Goal: Information Seeking & Learning: Learn about a topic

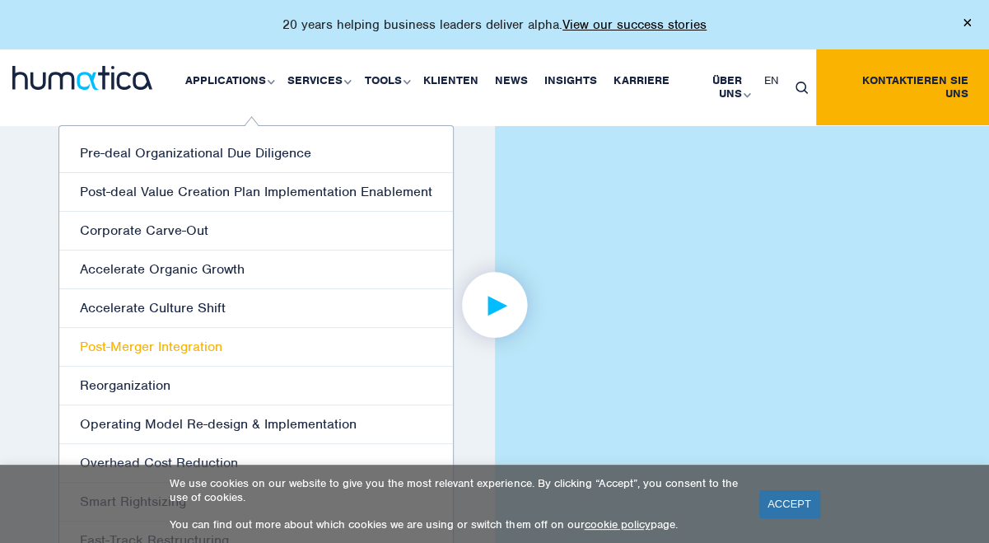
scroll to position [2635, 0]
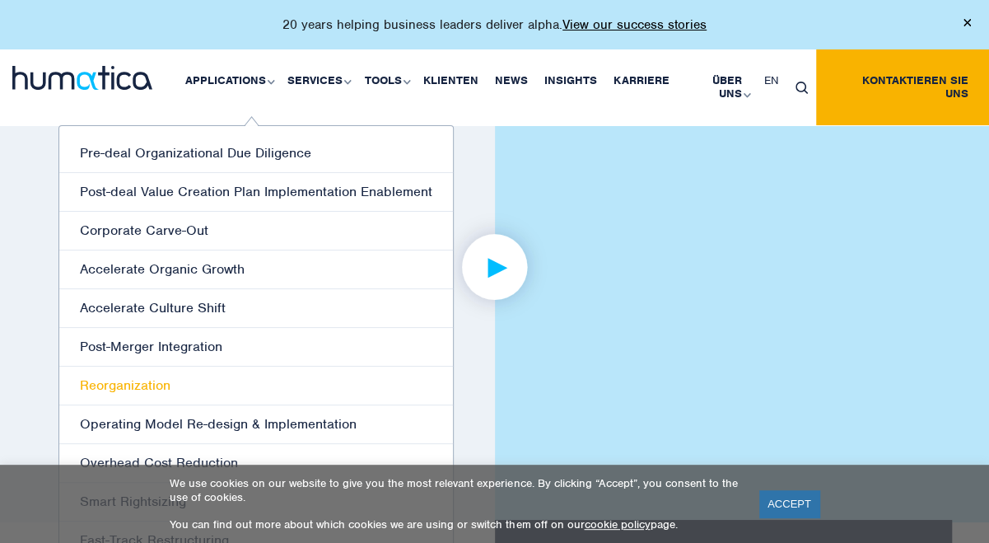
click at [176, 366] on link "Reorganization" at bounding box center [256, 385] width 394 height 39
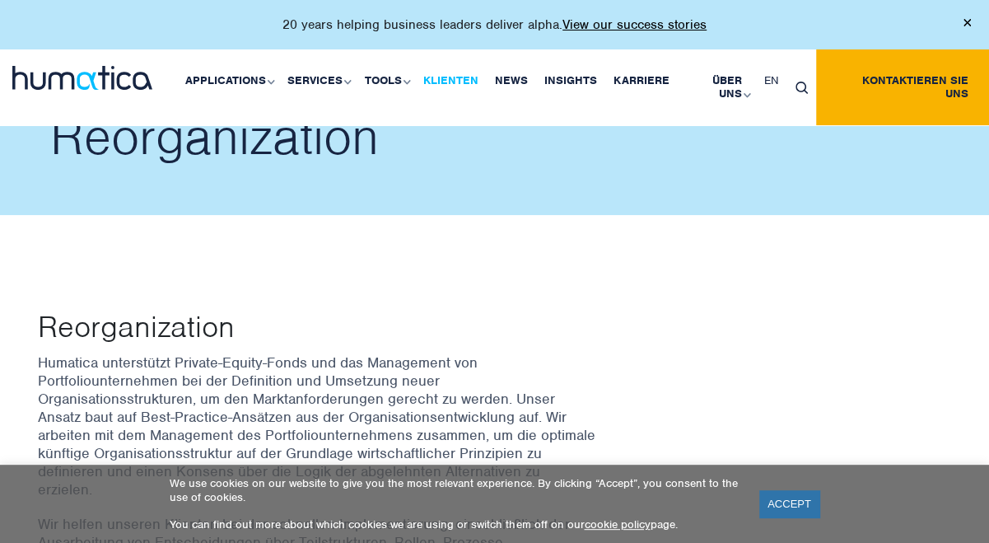
click at [451, 76] on link "Klienten" at bounding box center [451, 80] width 72 height 63
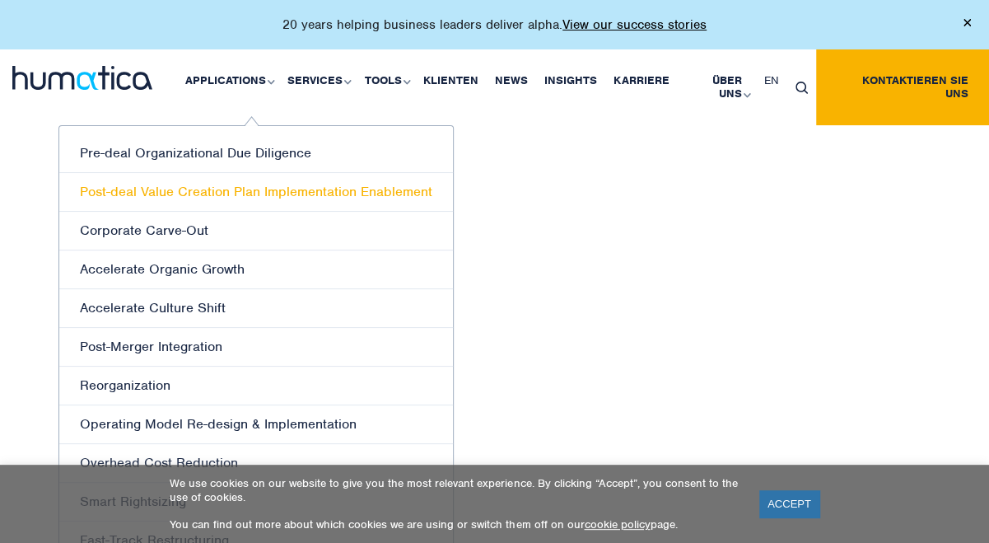
scroll to position [412, 0]
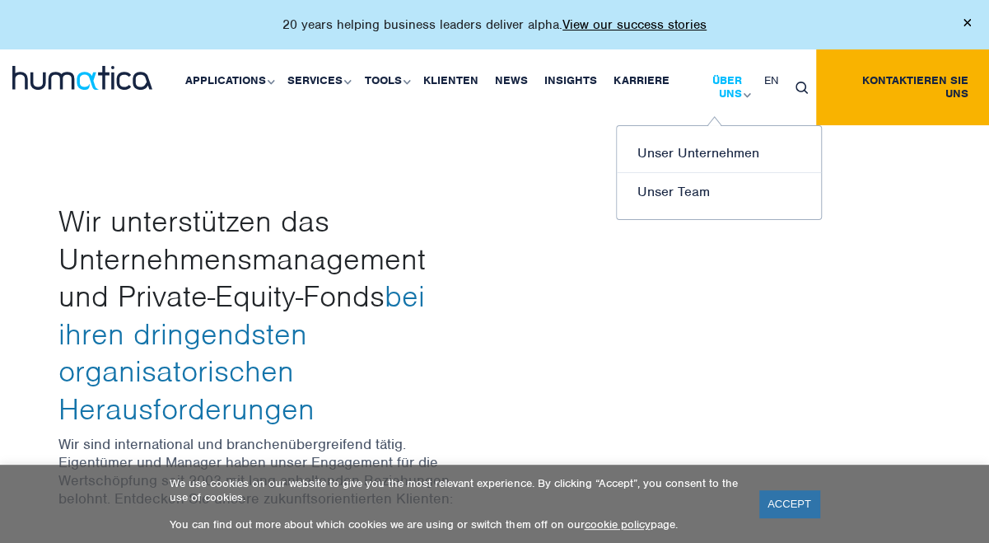
click at [694, 78] on link "Über uns" at bounding box center [716, 87] width 77 height 76
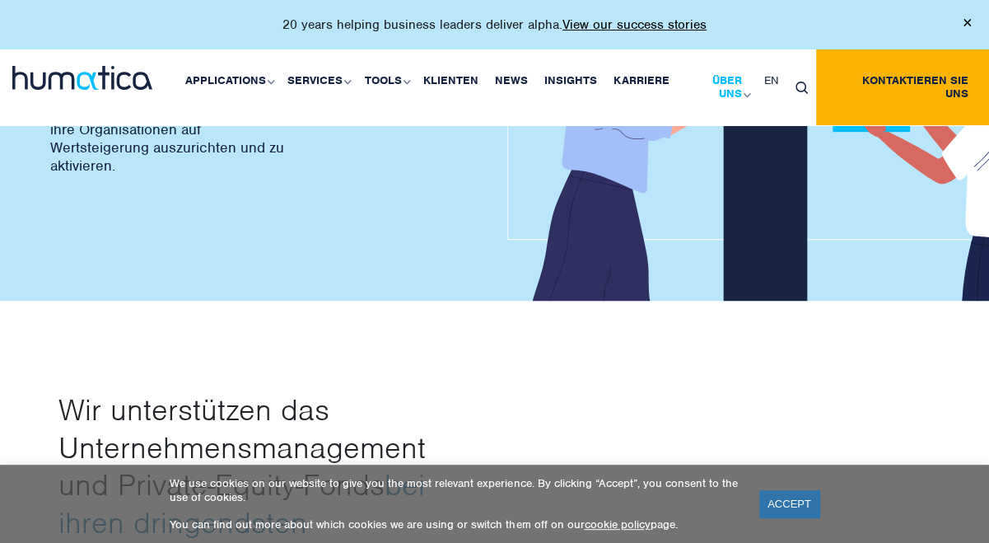
scroll to position [247, 0]
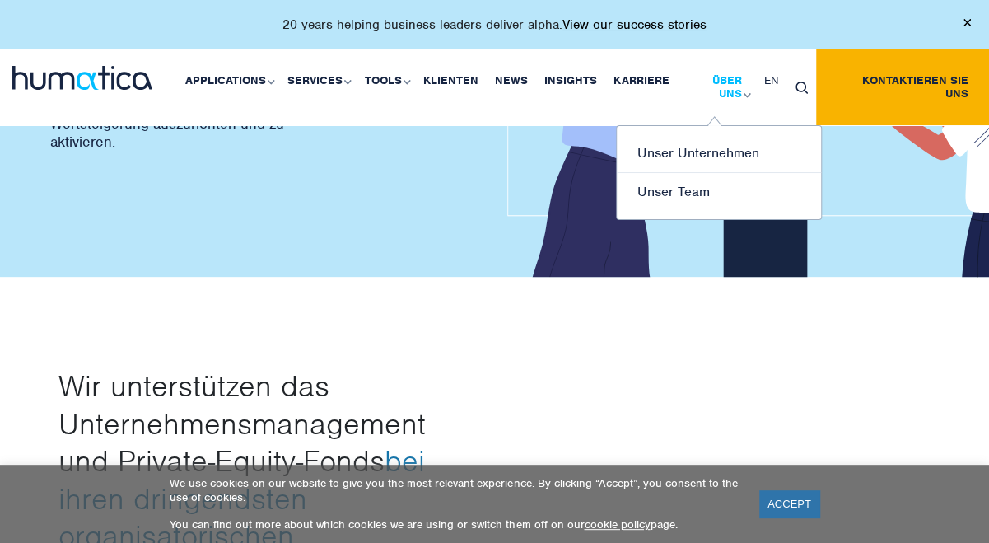
click at [724, 80] on link "Über uns" at bounding box center [716, 87] width 77 height 76
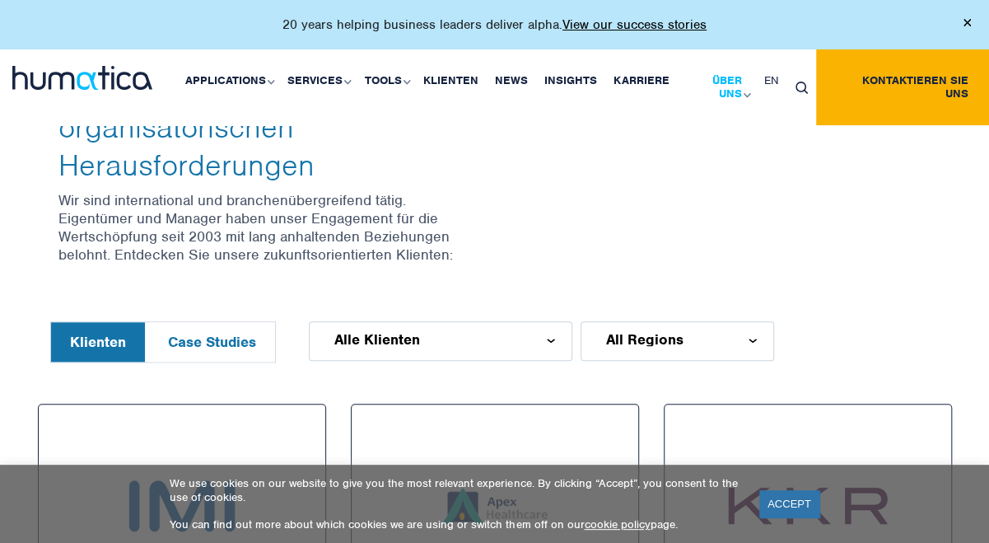
scroll to position [741, 0]
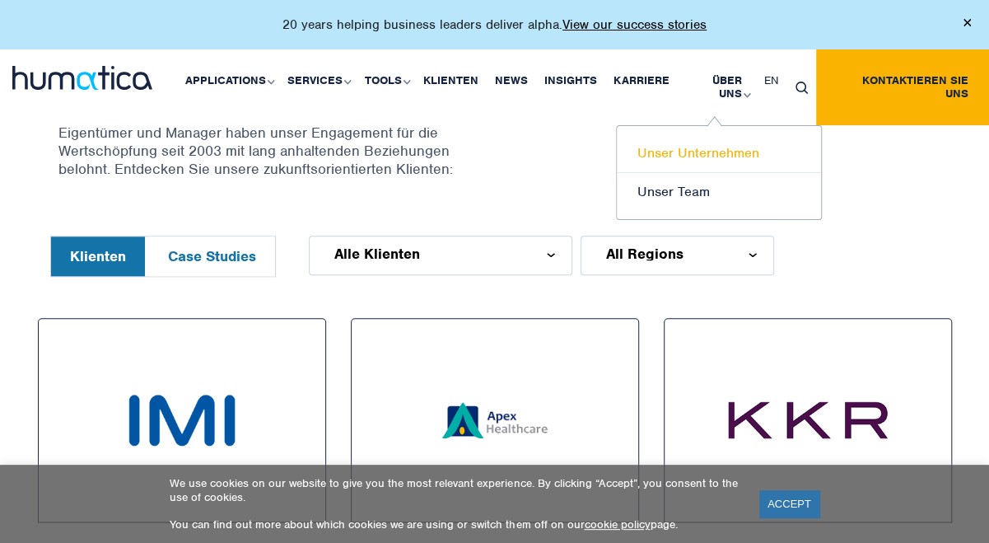
click at [721, 134] on link "Unser Unternehmen" at bounding box center [719, 153] width 204 height 39
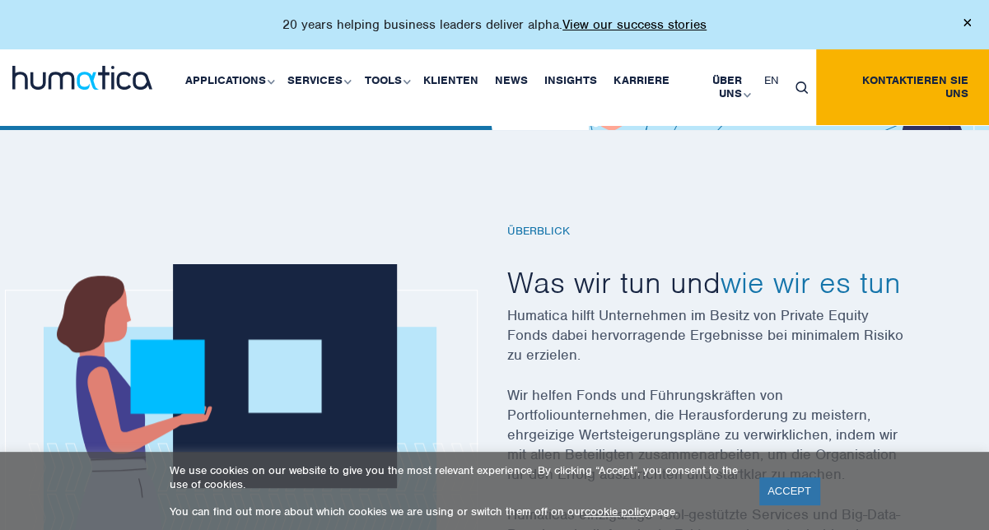
scroll to position [412, 0]
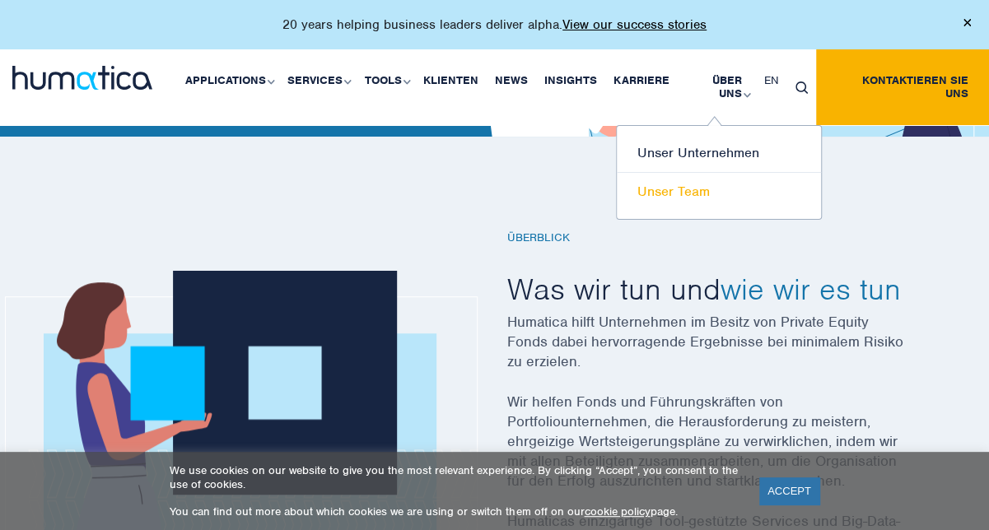
click at [728, 173] on link "Unser Team" at bounding box center [719, 192] width 204 height 38
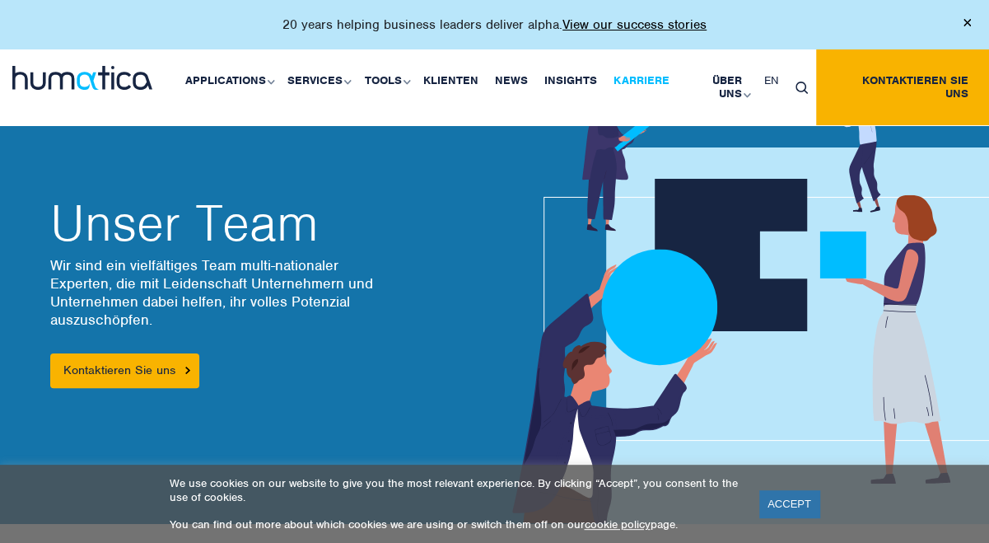
click at [642, 80] on link "Karriere" at bounding box center [641, 80] width 72 height 63
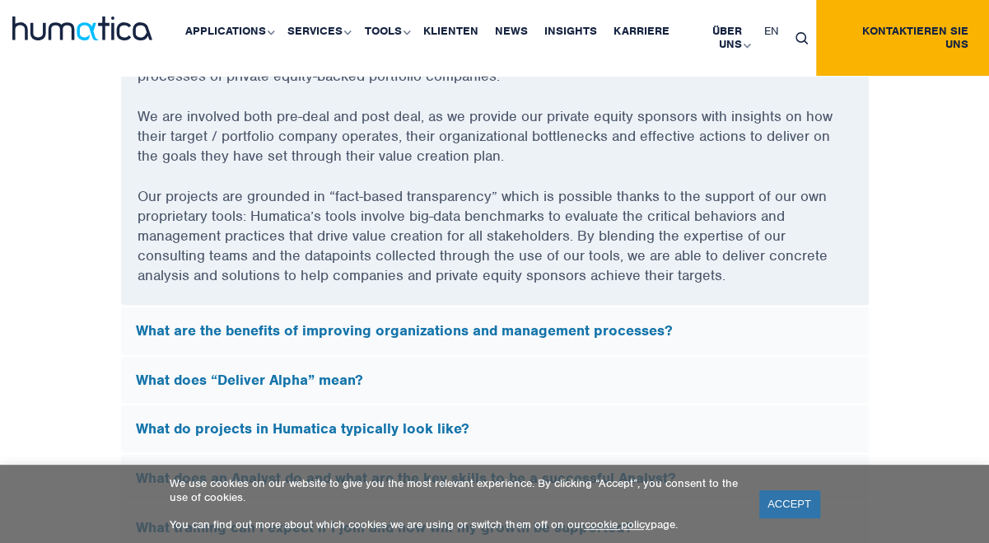
scroll to position [4530, 0]
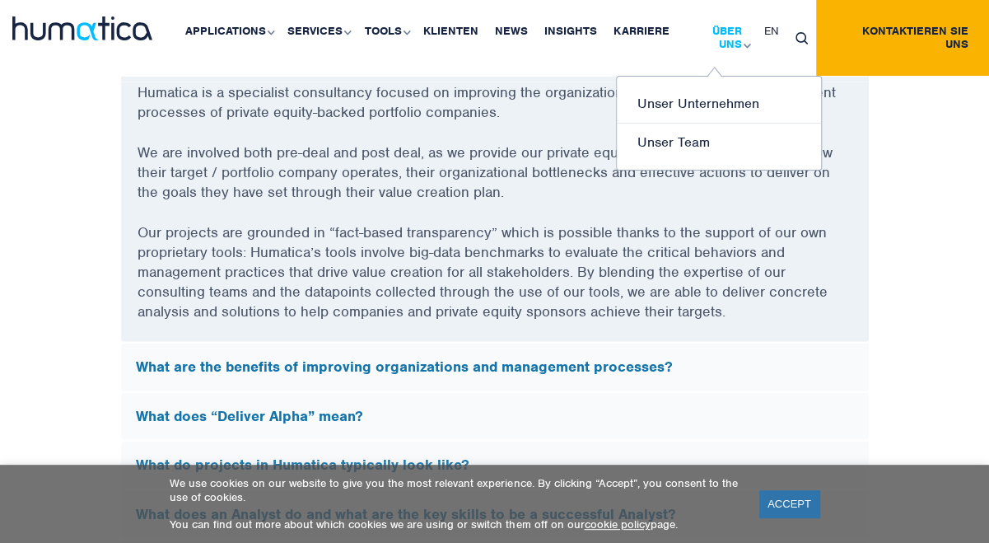
click at [715, 26] on link "Über uns" at bounding box center [716, 38] width 77 height 76
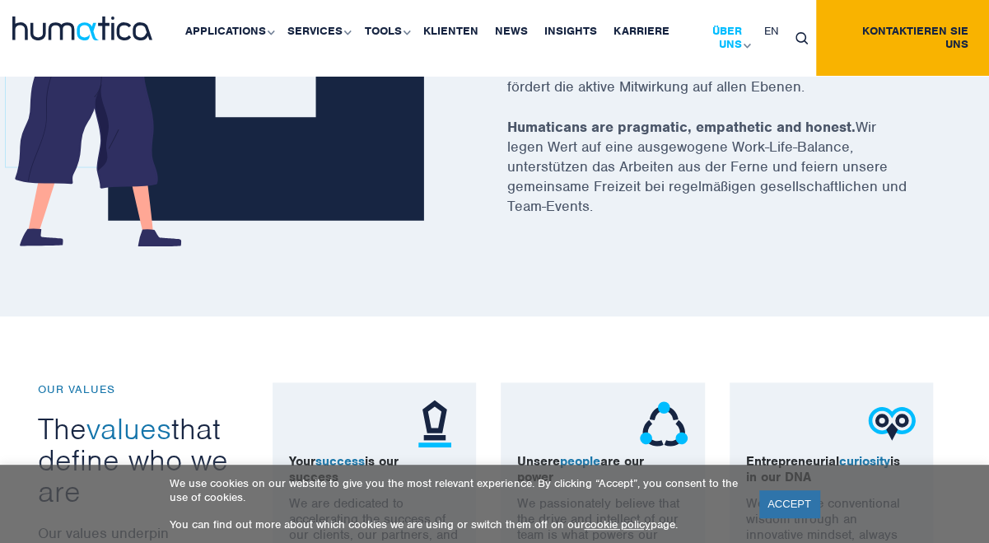
scroll to position [906, 0]
